Goal: Task Accomplishment & Management: Use online tool/utility

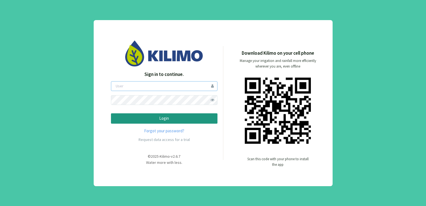
click at [159, 89] on input "email" at bounding box center [164, 86] width 107 height 10
click at [164, 119] on p "Login" at bounding box center [164, 118] width 97 height 6
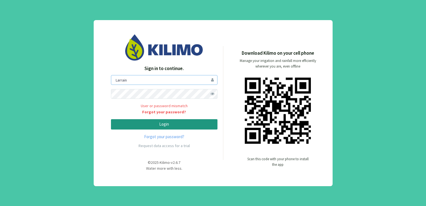
click at [118, 80] on input "Larrain" at bounding box center [164, 80] width 107 height 10
type input "llarrain"
click at [145, 124] on p "Login" at bounding box center [164, 124] width 97 height 6
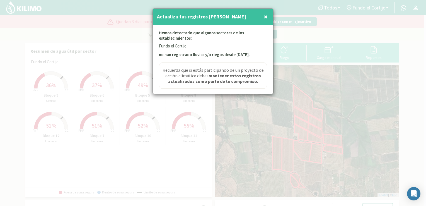
click at [266, 15] on span "×" at bounding box center [266, 16] width 4 height 9
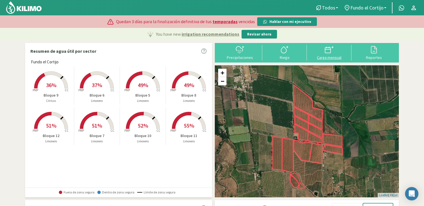
click at [335, 57] on div "Carga mensual" at bounding box center [328, 57] width 41 height 4
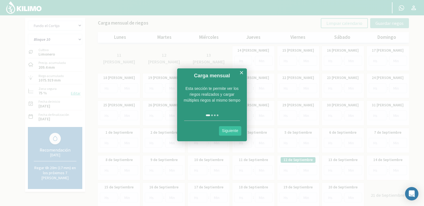
click at [231, 129] on link "Siguiente" at bounding box center [230, 130] width 22 height 9
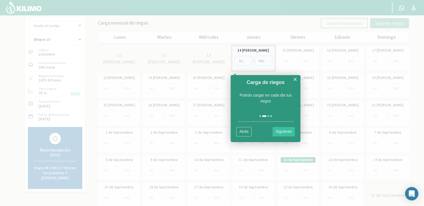
click at [281, 130] on link "Siguiente" at bounding box center [283, 131] width 22 height 9
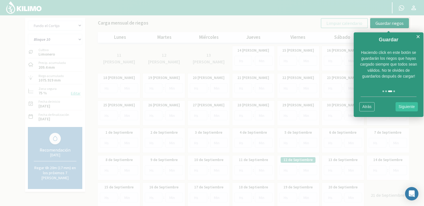
click at [404, 108] on link "Siguiente" at bounding box center [406, 106] width 22 height 9
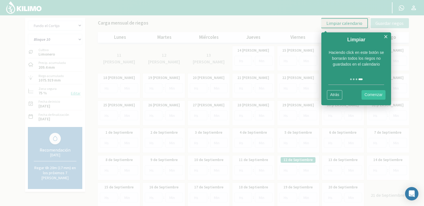
click at [374, 94] on link "Comenzar" at bounding box center [373, 94] width 24 height 9
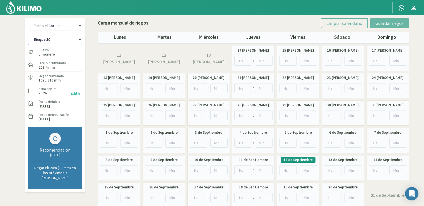
click at [47, 42] on select "Bloque 10 Bloque 11 Bloque 12 Bloque 5 Bloque 6 Bloque 7 Bloque 8 Bloque 9" at bounding box center [55, 39] width 54 height 11
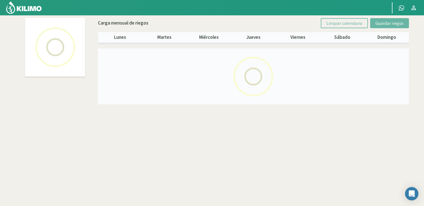
select select "7: Object"
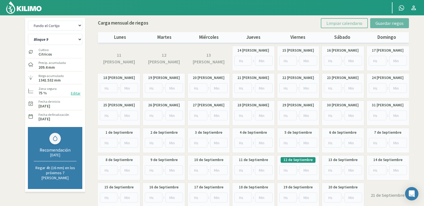
click at [40, 11] on img at bounding box center [24, 7] width 37 height 13
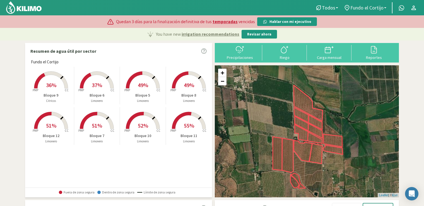
click at [355, 5] on span "Fundo el Cortijo" at bounding box center [366, 8] width 33 height 6
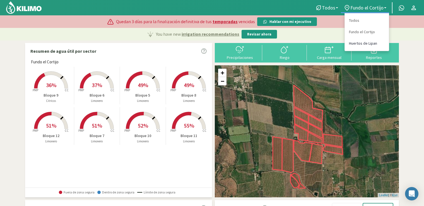
click at [354, 43] on link "Huertos de Lipan" at bounding box center [367, 43] width 44 height 11
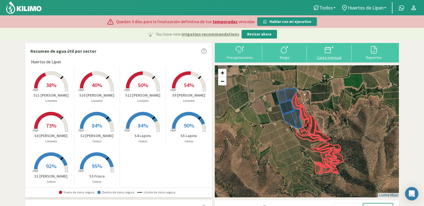
click at [327, 59] on div "Carga mensual" at bounding box center [328, 57] width 41 height 4
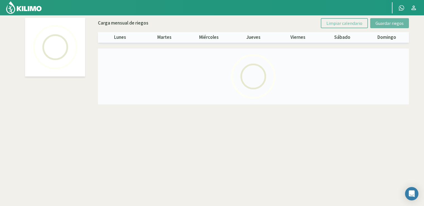
select select "1: Object"
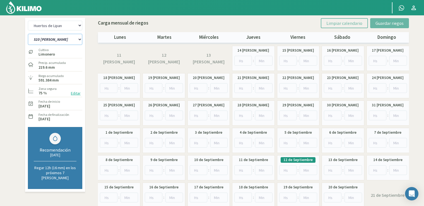
click at [68, 42] on select "S10 [PERSON_NAME] S11 [PERSON_NAME] S12 [PERSON_NAME] S1 [PERSON_NAME] S2 [PERS…" at bounding box center [55, 39] width 54 height 11
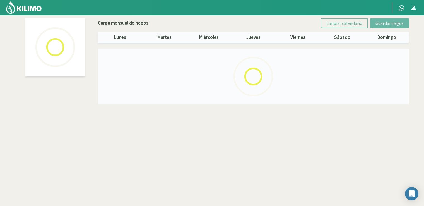
select select "1: Object"
select select "9: Object"
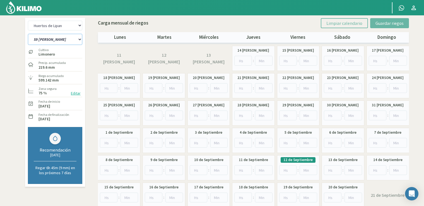
click at [69, 43] on select "S10 [PERSON_NAME] S11 [PERSON_NAME] S12 [PERSON_NAME] S1 [PERSON_NAME] S2 [PERS…" at bounding box center [55, 39] width 54 height 11
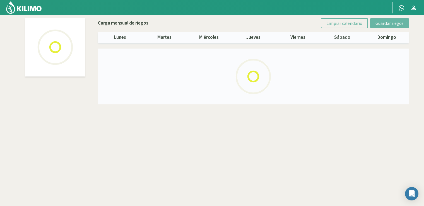
select select "1: Object"
select select "8: Object"
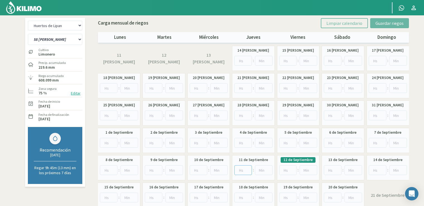
click at [240, 170] on input "number" at bounding box center [243, 170] width 18 height 10
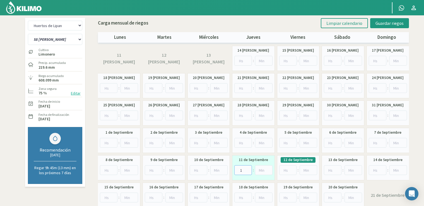
type input "1"
type input "30"
click at [290, 166] on input "number" at bounding box center [288, 170] width 18 height 10
type input "1"
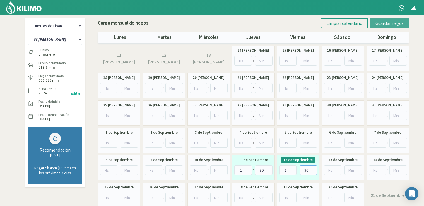
type input "30"
click at [389, 23] on span "Guardar riegos" at bounding box center [389, 23] width 28 height 6
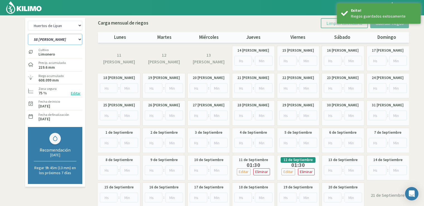
click at [61, 40] on select "S10 [PERSON_NAME] S11 [PERSON_NAME] S12 [PERSON_NAME] S1 [PERSON_NAME] S2 [PERS…" at bounding box center [55, 39] width 54 height 11
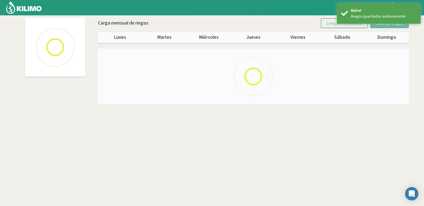
select select "1: Object"
select select "9: Object"
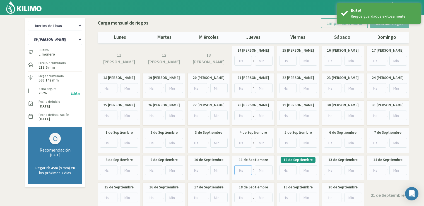
click at [235, 167] on input "number" at bounding box center [243, 170] width 18 height 10
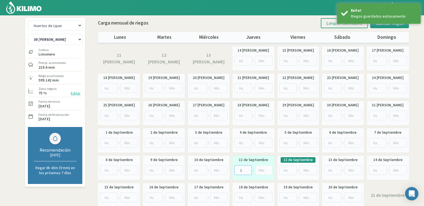
type input "1"
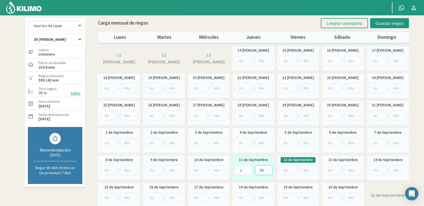
type input "30"
type input "1"
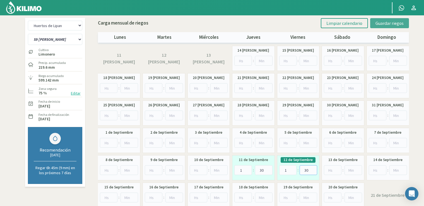
type input "30"
click at [399, 23] on span "Guardar riegos" at bounding box center [389, 23] width 28 height 6
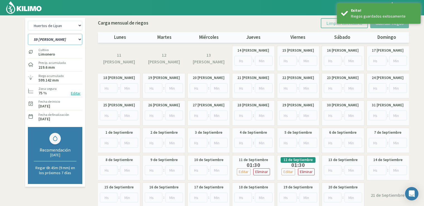
click at [54, 42] on select "S10 [PERSON_NAME] S11 [PERSON_NAME] S12 [PERSON_NAME] S1 [PERSON_NAME] S2 [PERS…" at bounding box center [55, 39] width 54 height 11
click at [53, 43] on select "S10 [PERSON_NAME] S11 [PERSON_NAME] S12 [PERSON_NAME] S1 [PERSON_NAME] S2 [PERS…" at bounding box center [55, 39] width 54 height 11
click at [52, 44] on select "S10 [PERSON_NAME] S11 [PERSON_NAME] S12 [PERSON_NAME] S1 [PERSON_NAME] S2 [PERS…" at bounding box center [55, 39] width 54 height 11
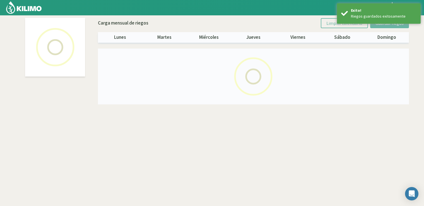
select select "1: Object"
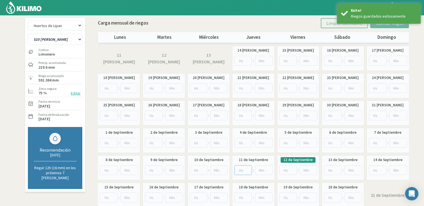
click at [239, 171] on input "number" at bounding box center [243, 170] width 18 height 10
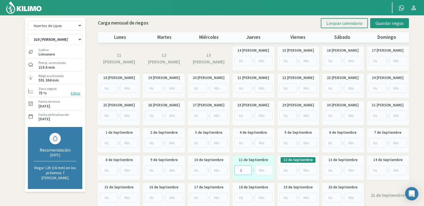
type input "1"
type input "30"
type input "2"
type input "30"
click at [288, 170] on input "2" at bounding box center [288, 170] width 18 height 10
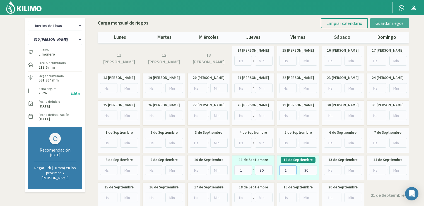
type input "1"
click at [390, 23] on span "Guardar riegos" at bounding box center [389, 23] width 28 height 6
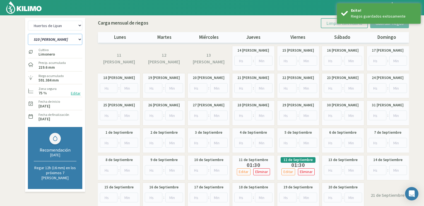
click at [43, 40] on select "S10 [PERSON_NAME] S11 [PERSON_NAME] S12 [PERSON_NAME] S1 [PERSON_NAME] S2 [PERS…" at bounding box center [55, 39] width 54 height 11
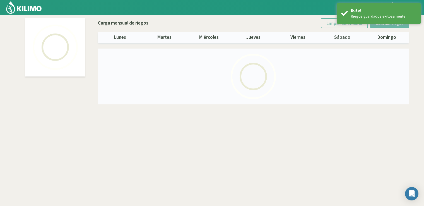
select select "1: Object"
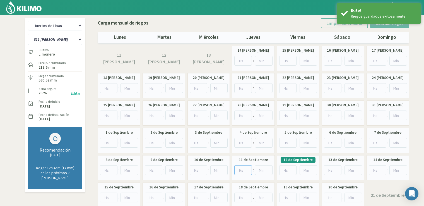
click at [243, 170] on input "number" at bounding box center [243, 170] width 18 height 10
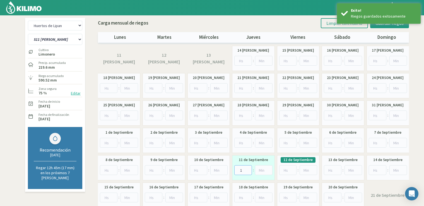
type input "1"
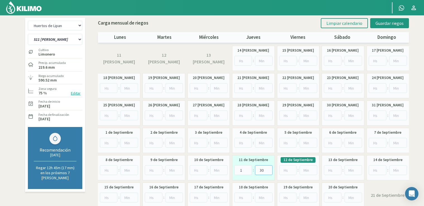
type input "30"
click at [284, 173] on input "number" at bounding box center [288, 170] width 18 height 10
type input "1"
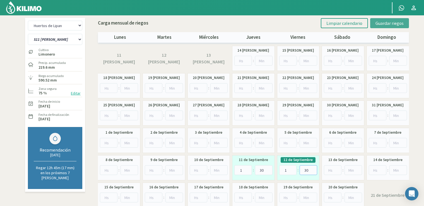
type input "30"
click at [391, 21] on span "Guardar riegos" at bounding box center [389, 23] width 28 height 6
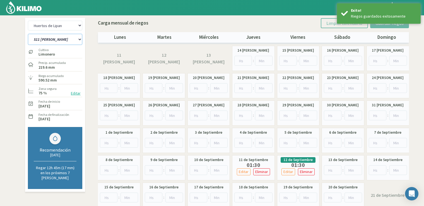
click at [47, 39] on select "S10 [PERSON_NAME] S11 [PERSON_NAME] S12 [PERSON_NAME] S1 [PERSON_NAME] S2 [PERS…" at bounding box center [55, 39] width 54 height 11
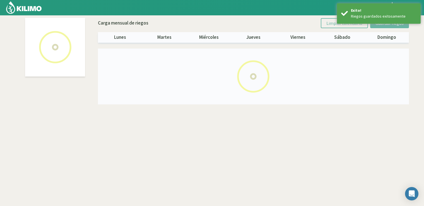
select select "1: Object"
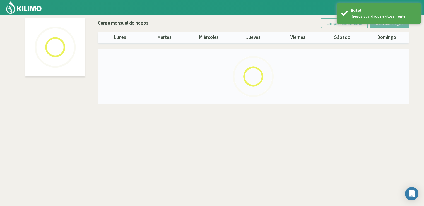
select select "2: Object"
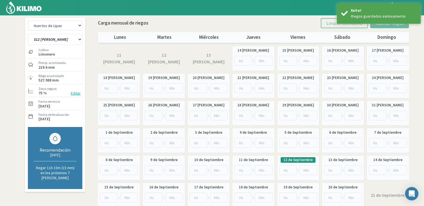
click at [240, 176] on div "11 de Septiembre :" at bounding box center [253, 167] width 42 height 25
click at [243, 170] on input "number" at bounding box center [243, 170] width 18 height 10
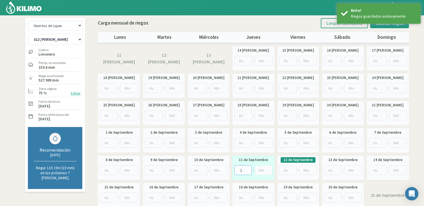
type input "1"
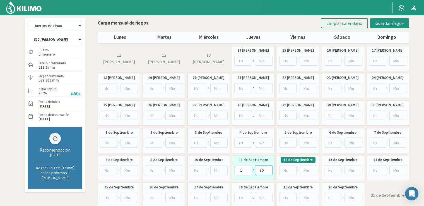
type input "30"
type input "1"
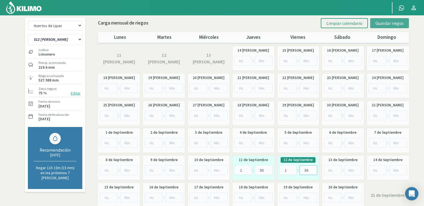
type input "30"
click at [387, 18] on button "Guardar riegos" at bounding box center [389, 23] width 39 height 10
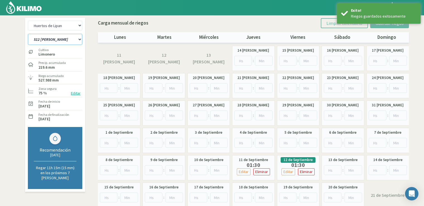
click at [60, 37] on select "S10 [PERSON_NAME] S11 [PERSON_NAME] S12 [PERSON_NAME] S1 [PERSON_NAME] S2 [PERS…" at bounding box center [55, 39] width 54 height 11
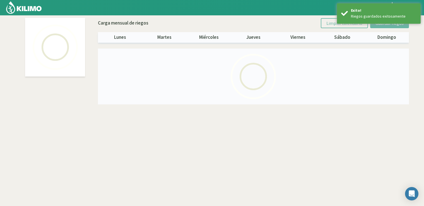
select select "1: Object"
select select "3: Object"
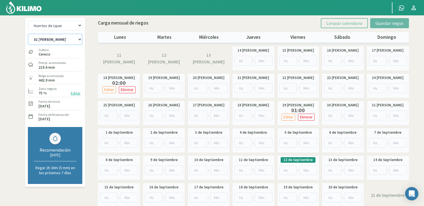
click at [67, 44] on select "S10 [PERSON_NAME] S11 [PERSON_NAME] S12 [PERSON_NAME] S1 [PERSON_NAME] S2 [PERS…" at bounding box center [55, 39] width 54 height 11
click at [60, 42] on select "S10 [PERSON_NAME] S11 [PERSON_NAME] S12 [PERSON_NAME] S1 [PERSON_NAME] S2 [PERS…" at bounding box center [55, 39] width 54 height 11
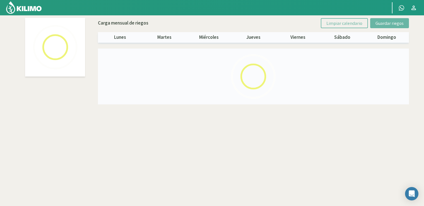
select select "1: Object"
select select "5: Object"
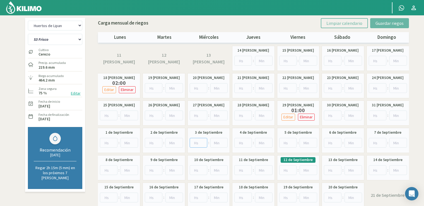
click at [196, 143] on input "number" at bounding box center [199, 143] width 18 height 10
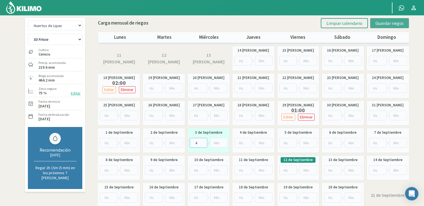
type input "4"
click at [376, 27] on button "Guardar riegos" at bounding box center [389, 23] width 39 height 10
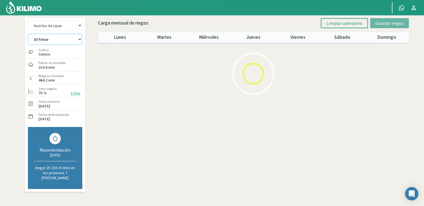
click at [81, 37] on select "S10 [PERSON_NAME] S11 [PERSON_NAME] S12 [PERSON_NAME] S1 [PERSON_NAME] S2 [PERS…" at bounding box center [55, 39] width 54 height 11
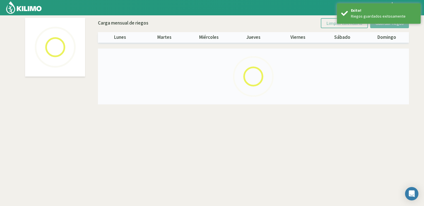
select select "1: Object"
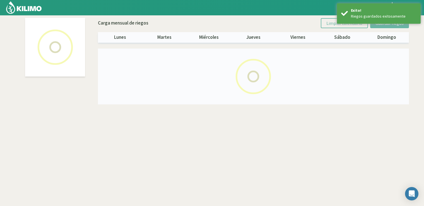
select select "6: Object"
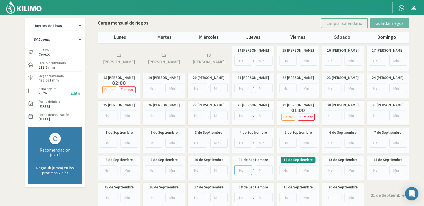
click at [237, 169] on input "number" at bounding box center [243, 170] width 18 height 10
type input "4"
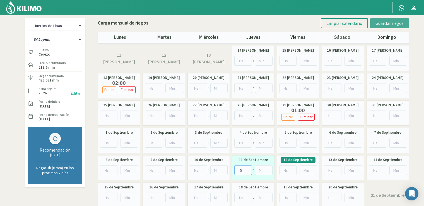
type input "5"
click at [377, 22] on span "Guardar riegos" at bounding box center [389, 23] width 28 height 6
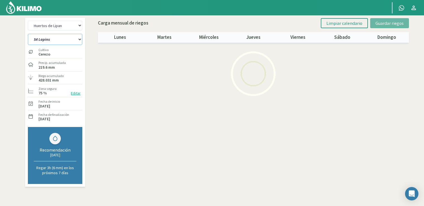
click at [71, 41] on select "S10 [PERSON_NAME] S11 [PERSON_NAME] S12 [PERSON_NAME] S1 [PERSON_NAME] S2 [PERS…" at bounding box center [55, 39] width 54 height 11
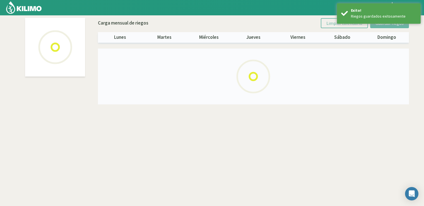
select select "1: Object"
select select "7: Object"
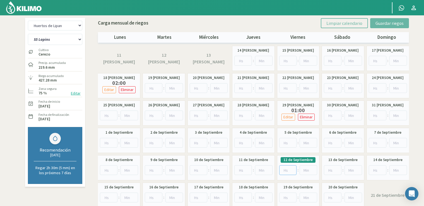
click at [279, 171] on input "number" at bounding box center [288, 170] width 18 height 10
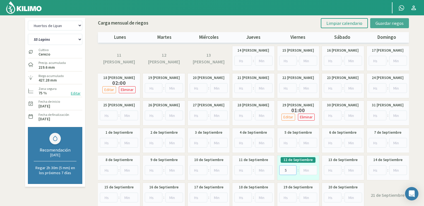
type input "5"
click at [381, 26] on button "Guardar riegos" at bounding box center [389, 23] width 39 height 10
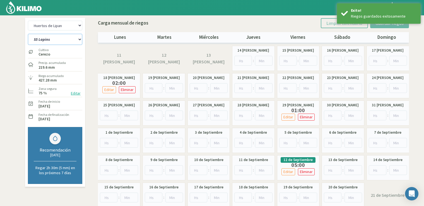
click at [41, 38] on select "S10 [PERSON_NAME] S11 [PERSON_NAME] S12 [PERSON_NAME] S1 [PERSON_NAME] S2 [PERS…" at bounding box center [55, 39] width 54 height 11
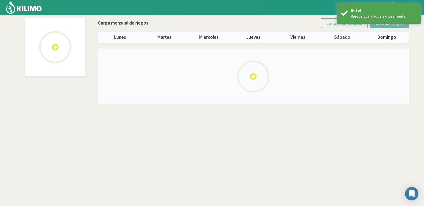
select select "1: Object"
select select "5: Object"
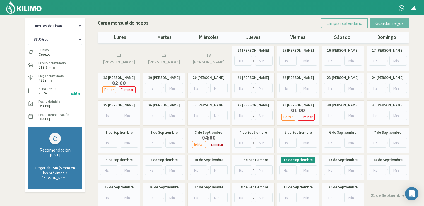
click at [216, 145] on p "Eliminar" at bounding box center [216, 144] width 13 height 6
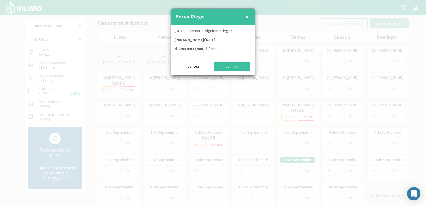
click at [221, 69] on button "Eliminar" at bounding box center [232, 66] width 37 height 9
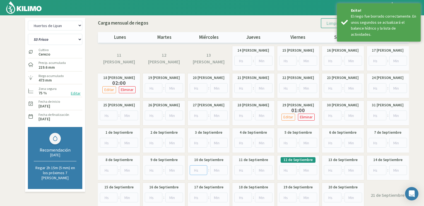
click at [197, 170] on input "number" at bounding box center [199, 170] width 18 height 10
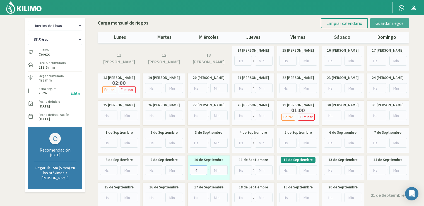
type input "4"
click at [385, 25] on span "Guardar riegos" at bounding box center [389, 23] width 28 height 6
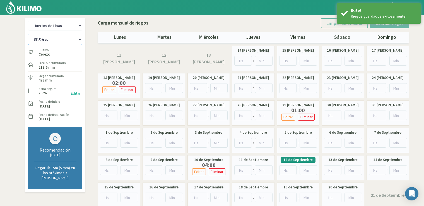
click at [77, 42] on select "S10 [PERSON_NAME] S11 [PERSON_NAME] S12 [PERSON_NAME] S1 [PERSON_NAME] S2 [PERS…" at bounding box center [55, 39] width 54 height 11
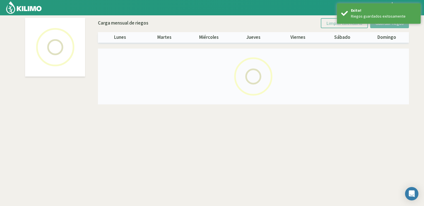
select select "1: Object"
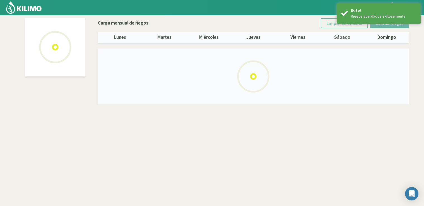
select select "6: Object"
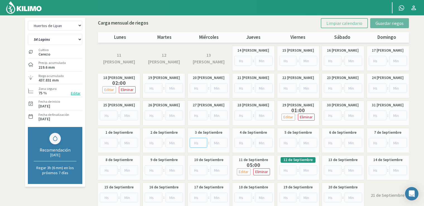
click at [196, 142] on input "number" at bounding box center [199, 143] width 18 height 10
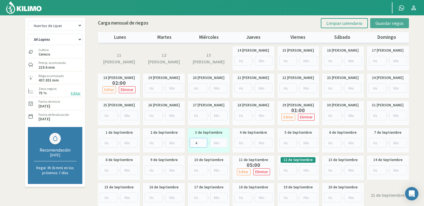
type input "4"
click at [394, 21] on span "Guardar riegos" at bounding box center [389, 23] width 28 height 6
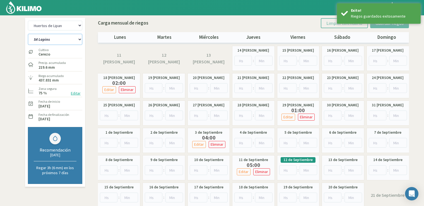
click at [68, 40] on select "S10 [PERSON_NAME] S11 [PERSON_NAME] S12 [PERSON_NAME] S1 [PERSON_NAME] S2 [PERS…" at bounding box center [55, 39] width 54 height 11
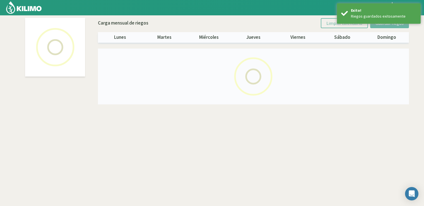
select select "1: Object"
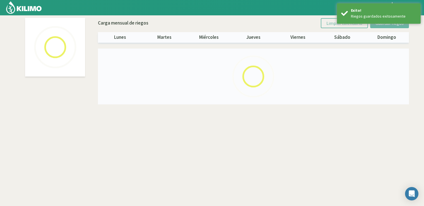
select select "7: Object"
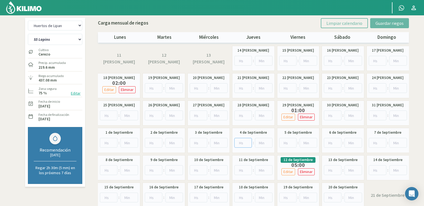
click at [238, 144] on input "number" at bounding box center [243, 143] width 18 height 10
click at [198, 143] on input "number" at bounding box center [199, 143] width 18 height 10
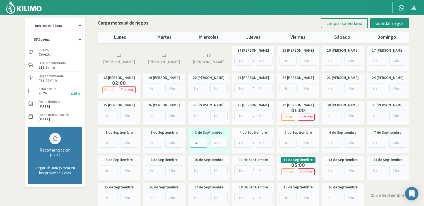
type input "4"
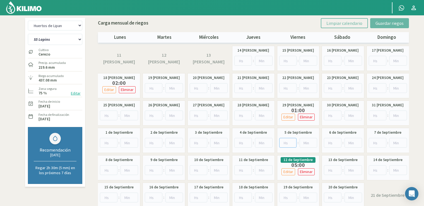
click at [282, 140] on input "number" at bounding box center [288, 143] width 18 height 10
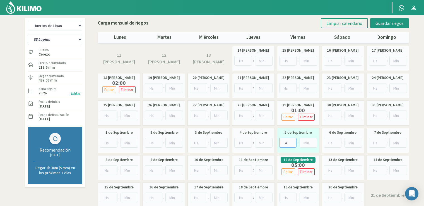
type input "4"
click at [388, 23] on span "Guardar riegos" at bounding box center [389, 23] width 28 height 6
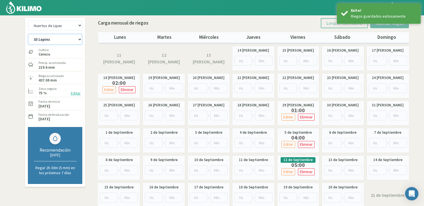
click at [61, 40] on select "S10 [PERSON_NAME] S11 [PERSON_NAME] S12 [PERSON_NAME] S1 [PERSON_NAME] S2 [PERS…" at bounding box center [55, 39] width 54 height 11
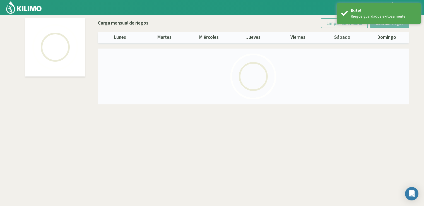
select select "1: Object"
select select "6: Object"
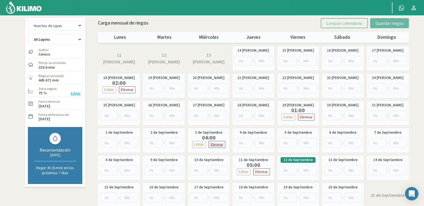
click at [216, 142] on p "Eliminar" at bounding box center [216, 144] width 13 height 6
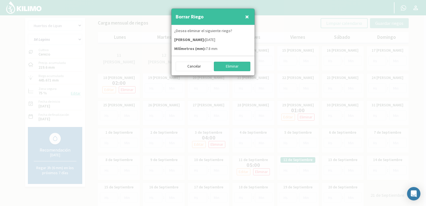
click at [239, 68] on button "Eliminar" at bounding box center [232, 66] width 37 height 9
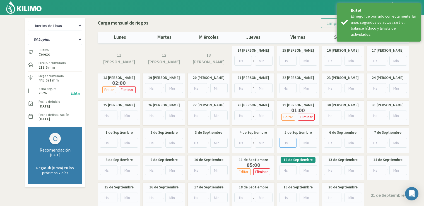
click at [284, 139] on input "number" at bounding box center [288, 143] width 18 height 10
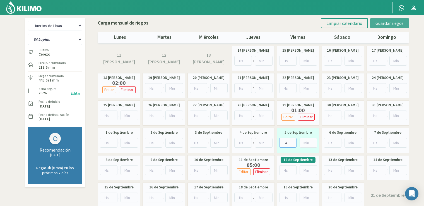
type input "4"
click at [401, 22] on span "Guardar riegos" at bounding box center [389, 23] width 28 height 6
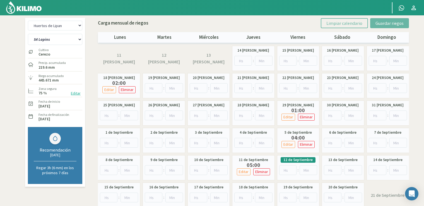
click at [34, 8] on img at bounding box center [24, 7] width 37 height 13
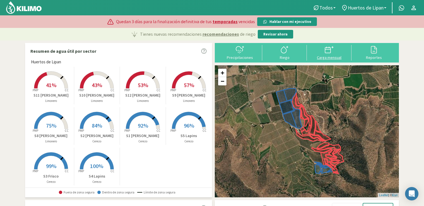
click at [331, 53] on icon at bounding box center [329, 49] width 9 height 9
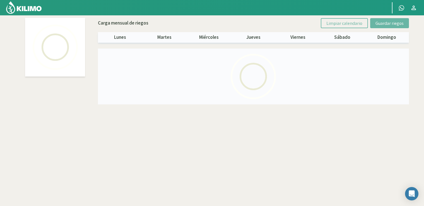
select select "1: Object"
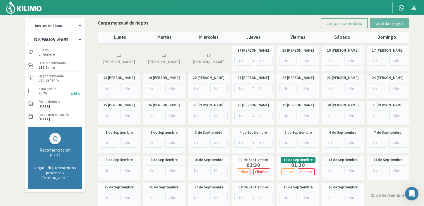
click at [75, 40] on select "S10 [PERSON_NAME] S11 [PERSON_NAME] S12 [PERSON_NAME] S1 [PERSON_NAME] S2 [PERS…" at bounding box center [55, 39] width 54 height 11
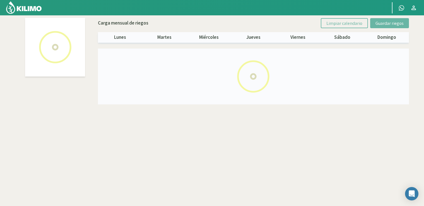
select select "1: Object"
select select "9: Object"
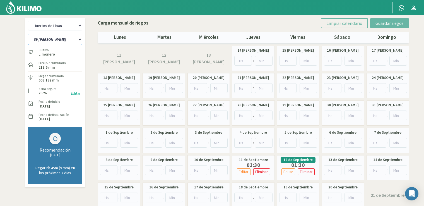
click at [71, 38] on select "S10 [PERSON_NAME] S11 [PERSON_NAME] S12 [PERSON_NAME] S1 [PERSON_NAME] S2 [PERS…" at bounding box center [55, 39] width 54 height 11
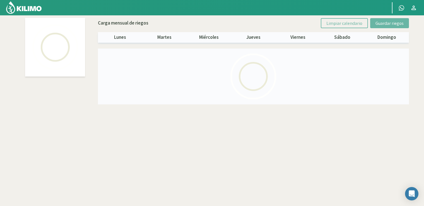
select select "1: Object"
select select "8: Object"
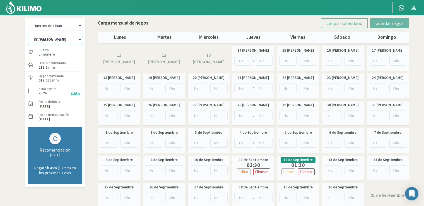
click at [69, 38] on select "S10 [PERSON_NAME] S11 [PERSON_NAME] S12 [PERSON_NAME] S1 [PERSON_NAME] S2 [PERS…" at bounding box center [55, 39] width 54 height 11
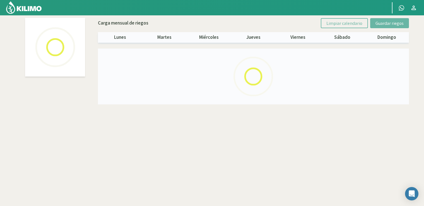
select select "1: Object"
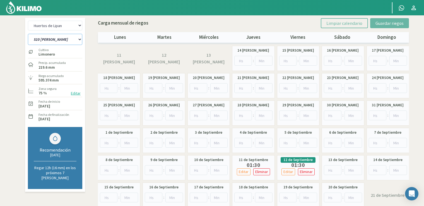
click at [45, 37] on select "S10 [PERSON_NAME] S11 [PERSON_NAME] S12 [PERSON_NAME] S1 [PERSON_NAME] S2 [PERS…" at bounding box center [55, 39] width 54 height 11
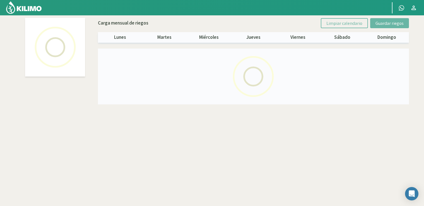
select select "1: Object"
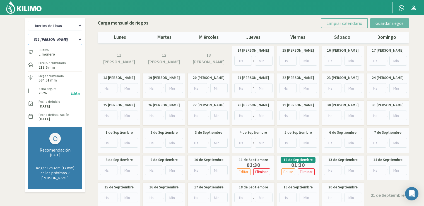
click at [56, 38] on select "S10 [PERSON_NAME] S11 [PERSON_NAME] S12 [PERSON_NAME] S1 [PERSON_NAME] S2 [PERS…" at bounding box center [55, 39] width 54 height 11
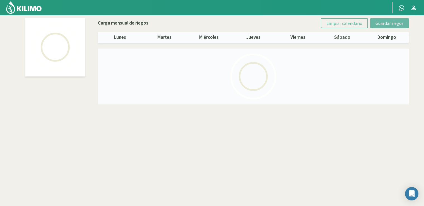
select select "1: Object"
select select "2: Object"
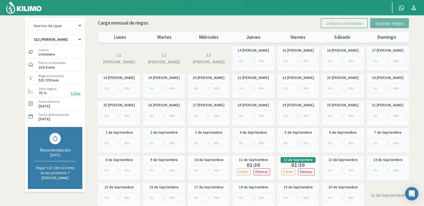
click at [34, 8] on img at bounding box center [24, 7] width 37 height 13
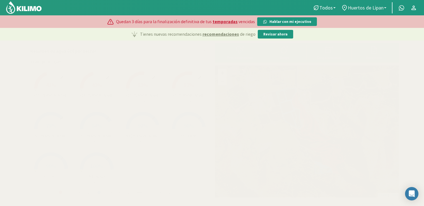
click at [367, 6] on span "Huertos de Lipan" at bounding box center [366, 8] width 36 height 6
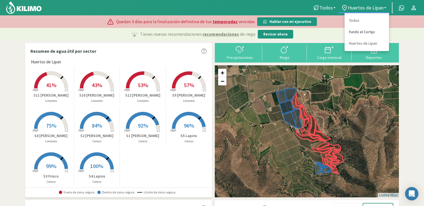
click at [362, 34] on link "Fundo el Cortijo" at bounding box center [367, 31] width 44 height 11
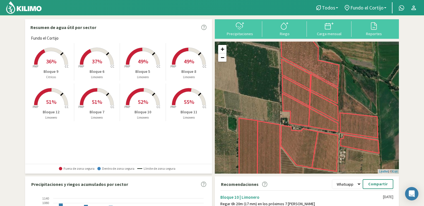
scroll to position [23, 0]
